Goal: Transaction & Acquisition: Purchase product/service

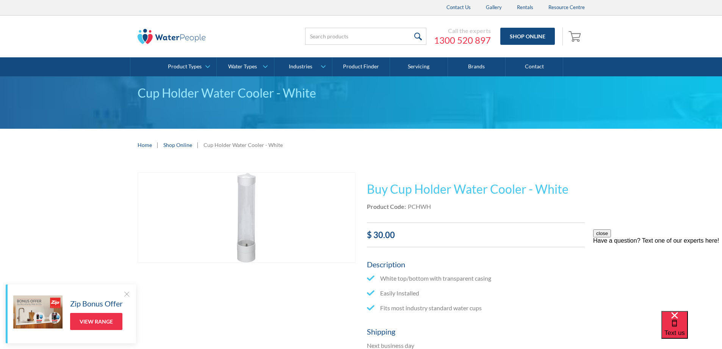
click at [327, 34] on input "search" at bounding box center [365, 36] width 121 height 17
type input "CSAP13"
click at [423, 35] on input "submit" at bounding box center [418, 36] width 16 height 17
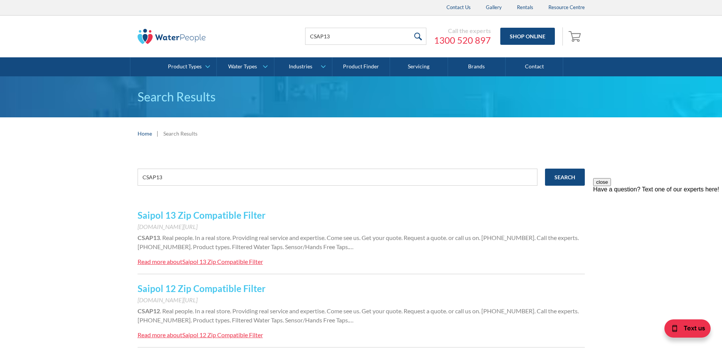
click at [240, 214] on link "Saipol 13 Zip Compatible Filter" at bounding box center [202, 214] width 128 height 11
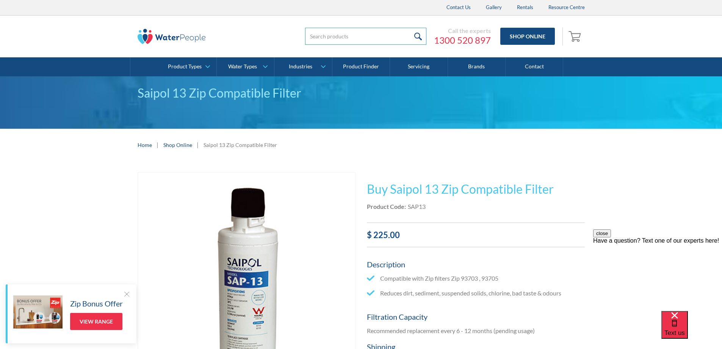
click at [393, 35] on input "search" at bounding box center [365, 36] width 121 height 17
click at [390, 30] on input "9" at bounding box center [365, 36] width 121 height 17
type input "93701"
click at [410, 28] on input "submit" at bounding box center [418, 36] width 16 height 17
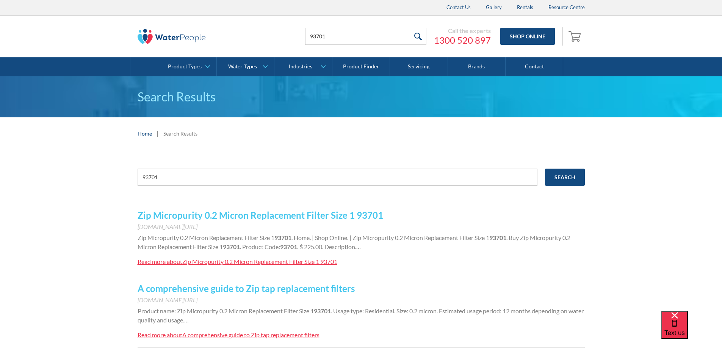
click at [333, 214] on link "Zip Micropurity 0.2 Micron Replacement Filter Size 1 93701" at bounding box center [261, 214] width 246 height 11
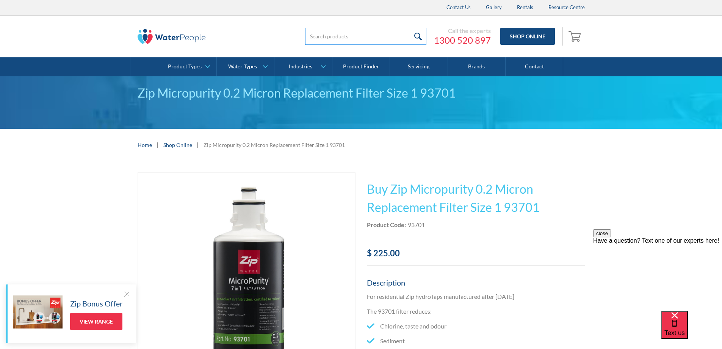
click at [344, 37] on input "search" at bounding box center [365, 36] width 121 height 17
type input "91290"
click at [410, 28] on input "submit" at bounding box center [418, 36] width 16 height 17
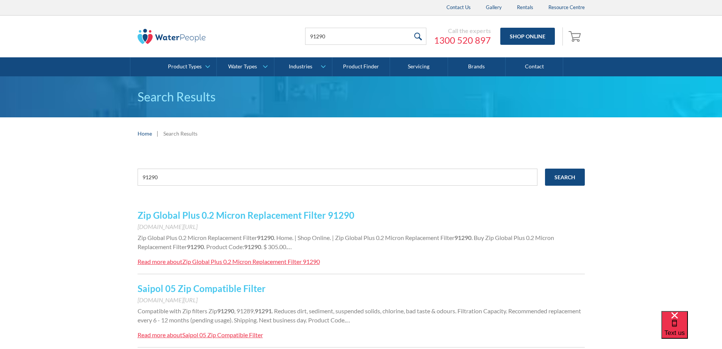
click at [303, 214] on link "Zip Global Plus 0.2 Micron Replacement Filter 91290" at bounding box center [246, 214] width 217 height 11
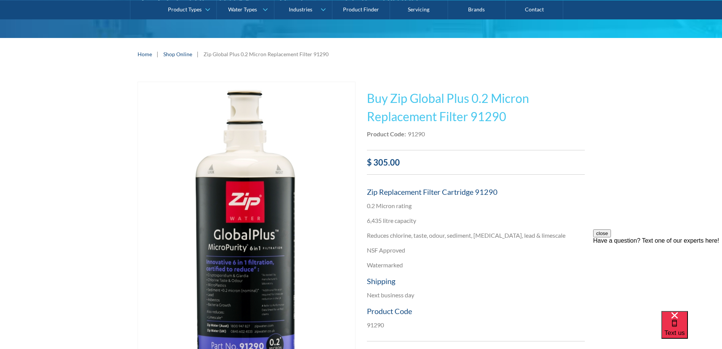
scroll to position [114, 0]
